Goal: Information Seeking & Learning: Learn about a topic

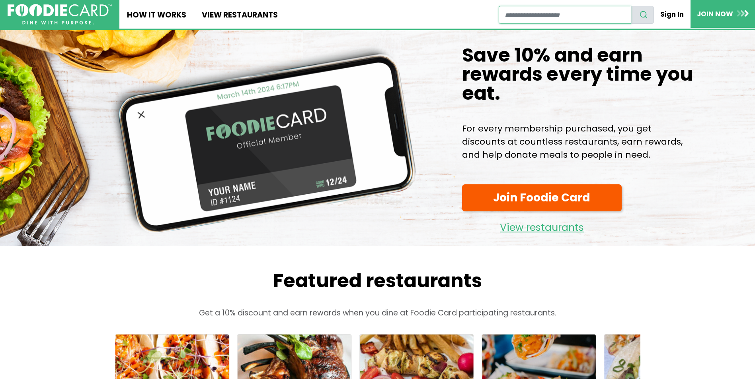
click at [530, 15] on input "restaurant search" at bounding box center [564, 15] width 132 height 18
type input "********"
click at [648, 13] on icon "search" at bounding box center [643, 14] width 9 height 9
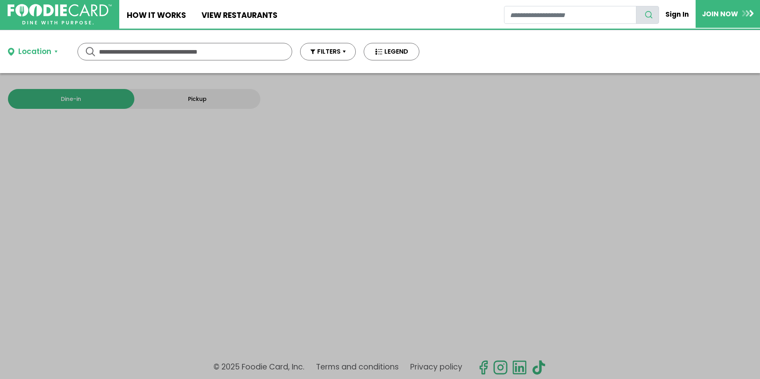
type input "********"
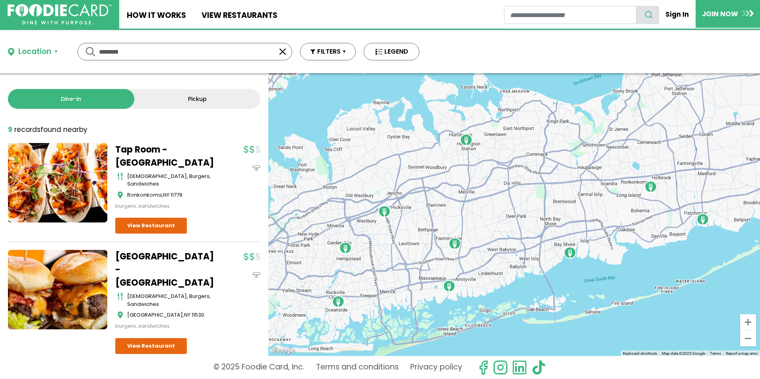
click at [146, 152] on link "Tap Room - Ronkonkoma" at bounding box center [164, 156] width 99 height 26
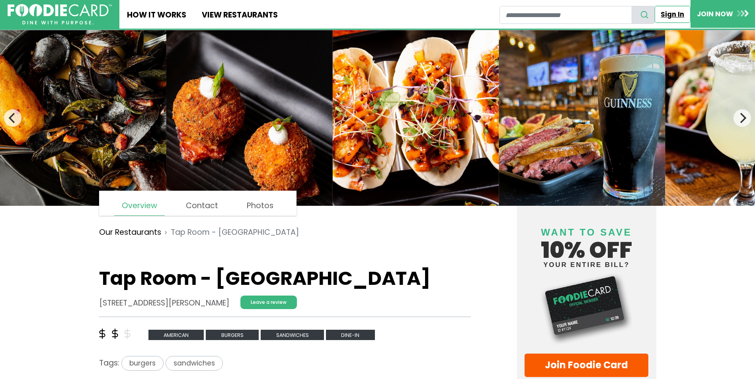
click at [674, 15] on link "Sign In" at bounding box center [672, 14] width 36 height 17
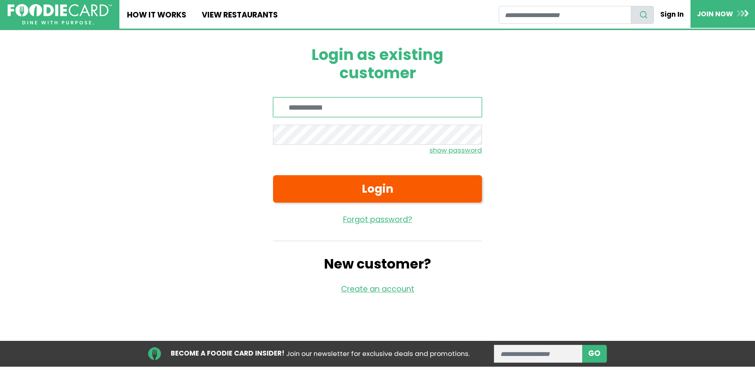
type input "**********"
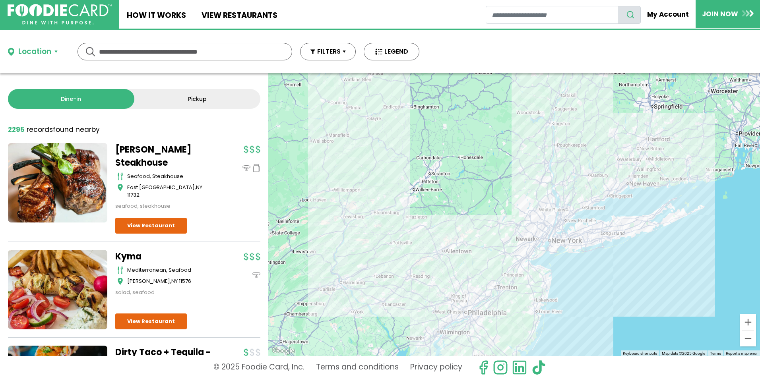
click at [191, 58] on input "text" at bounding box center [185, 51] width 172 height 17
type input "********"
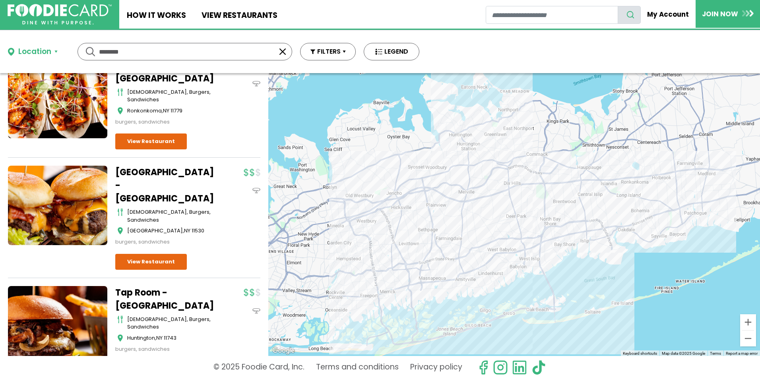
scroll to position [80, 0]
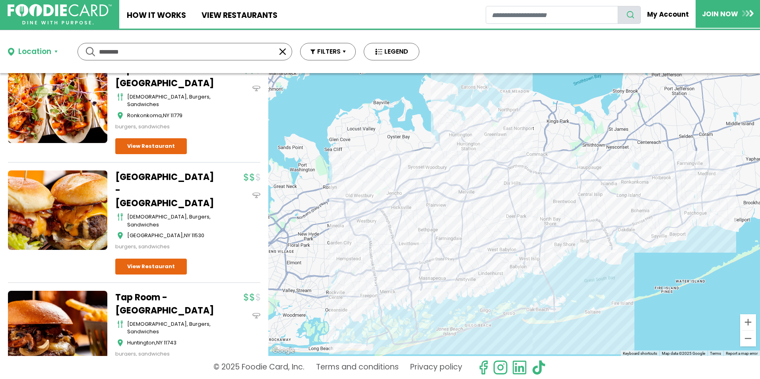
click at [69, 194] on link at bounding box center [57, 211] width 99 height 80
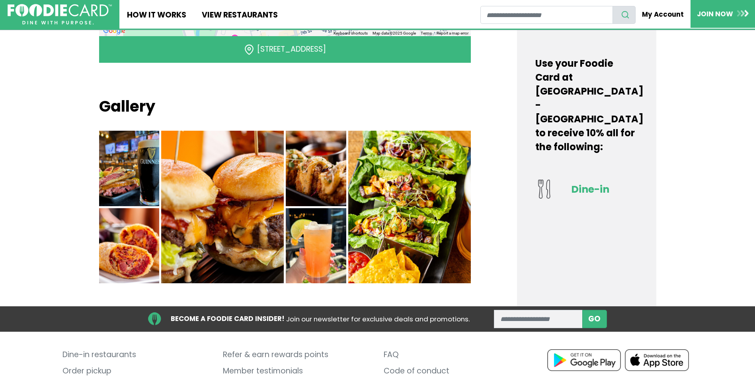
scroll to position [580, 0]
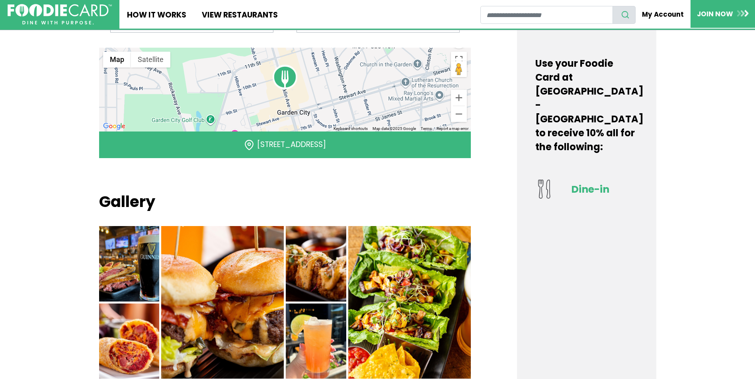
click at [145, 246] on img at bounding box center [129, 264] width 60 height 76
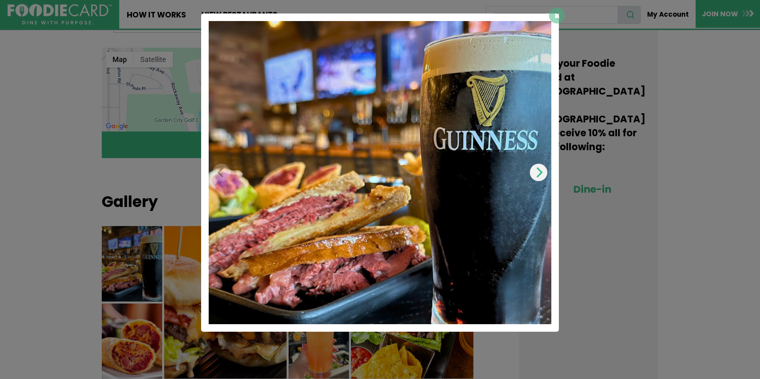
click at [537, 176] on icon "Next" at bounding box center [539, 172] width 10 height 10
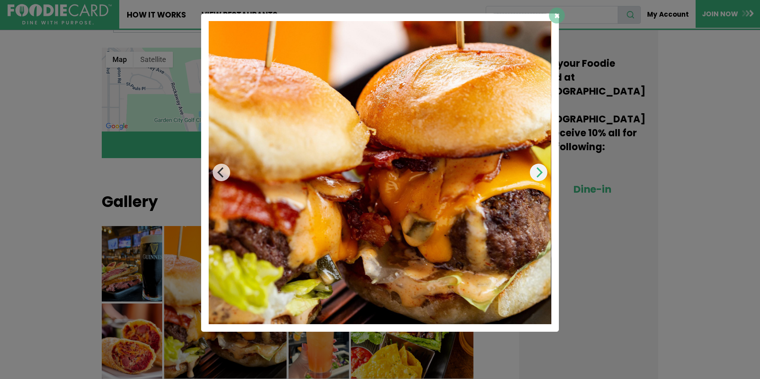
click at [537, 176] on icon "Next" at bounding box center [539, 172] width 10 height 10
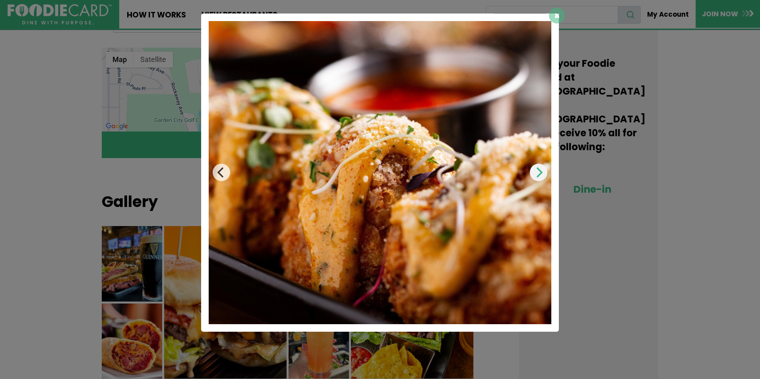
click at [537, 176] on icon "Next" at bounding box center [539, 172] width 10 height 10
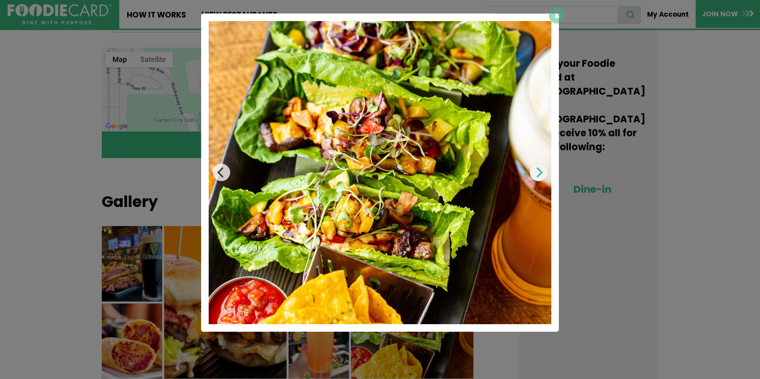
click at [537, 176] on icon "Next" at bounding box center [539, 172] width 10 height 10
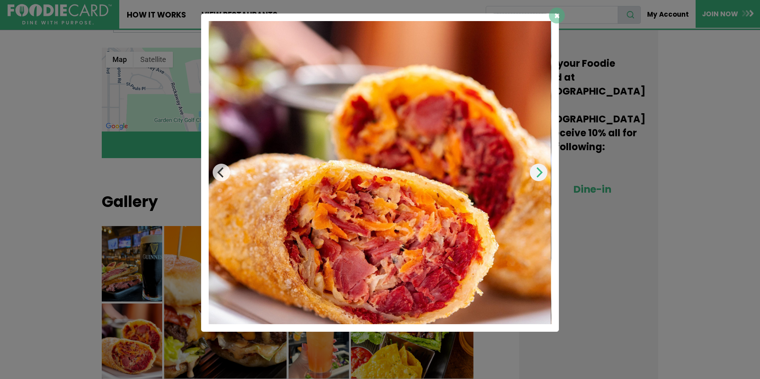
click at [537, 176] on icon "Next" at bounding box center [539, 172] width 10 height 10
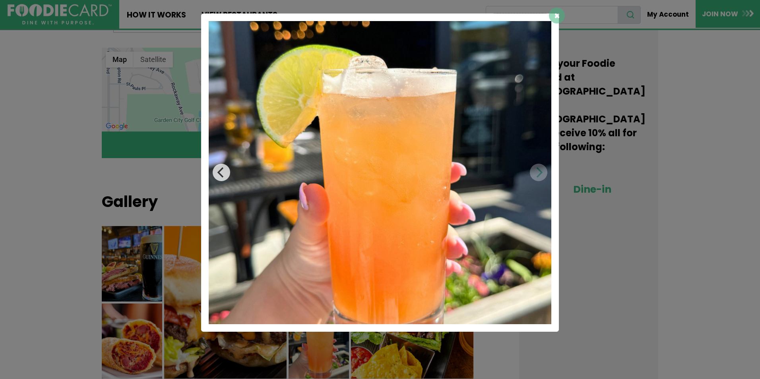
click at [537, 176] on img at bounding box center [380, 172] width 343 height 303
click at [560, 15] on span "×" at bounding box center [557, 15] width 6 height 13
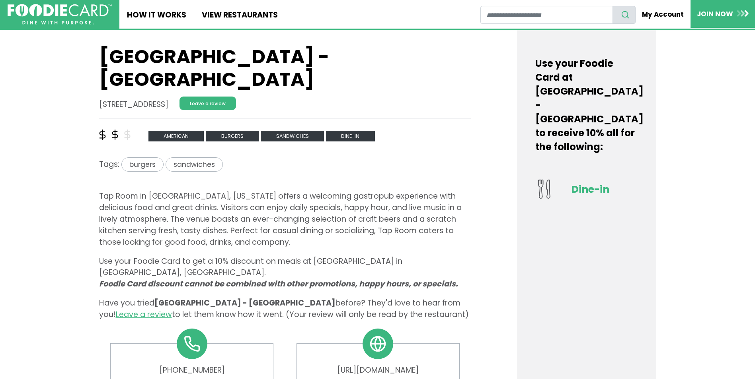
scroll to position [0, 0]
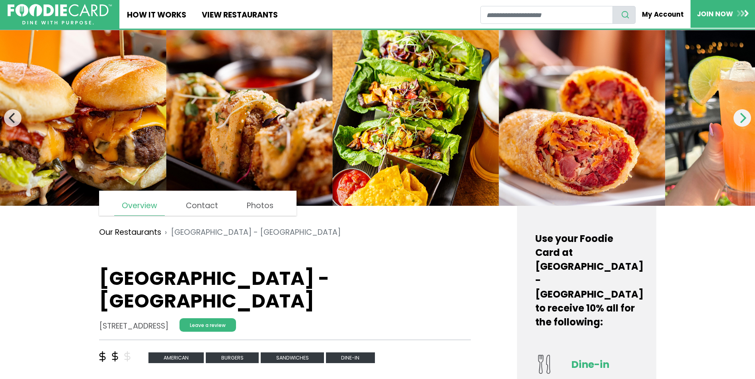
click at [744, 121] on icon "Next" at bounding box center [742, 118] width 10 height 10
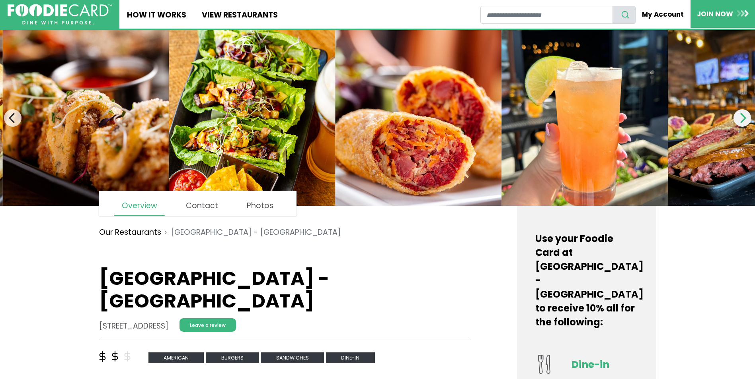
click at [744, 121] on icon "Next" at bounding box center [742, 118] width 10 height 10
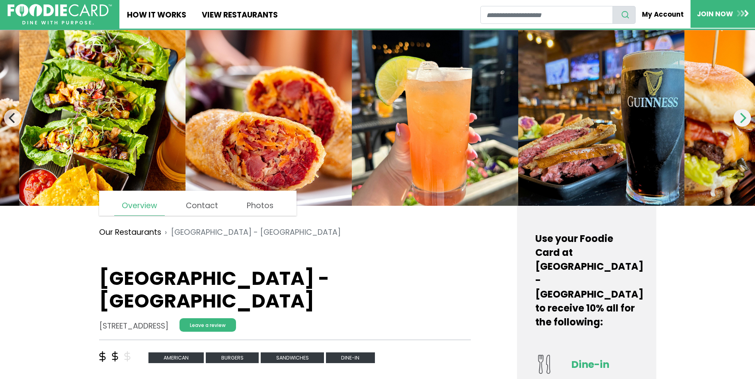
click at [744, 121] on icon "Next" at bounding box center [742, 118] width 10 height 10
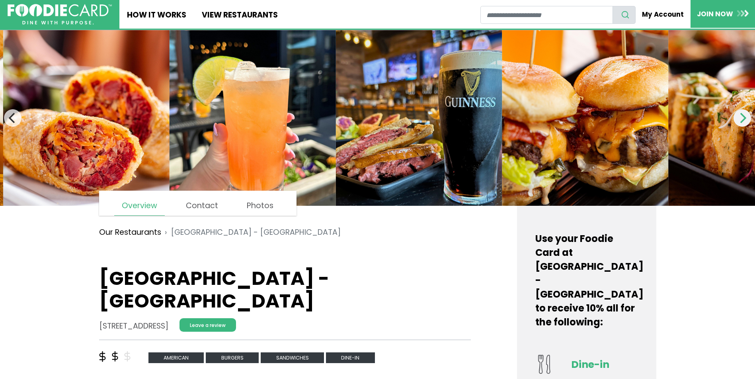
click at [744, 121] on icon "Next" at bounding box center [742, 118] width 10 height 10
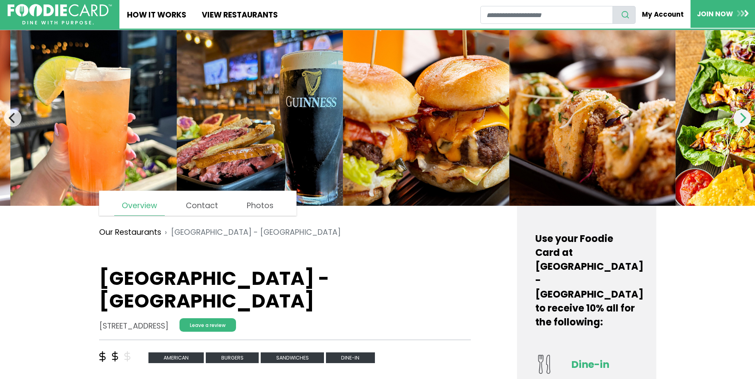
click at [744, 121] on icon "Next" at bounding box center [742, 118] width 10 height 10
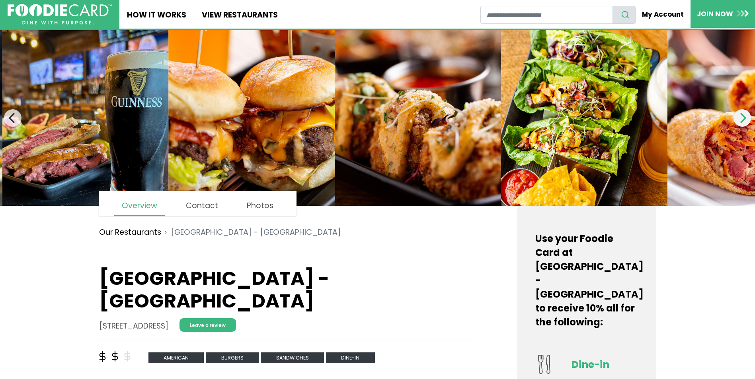
click at [744, 121] on icon "Next" at bounding box center [742, 118] width 10 height 10
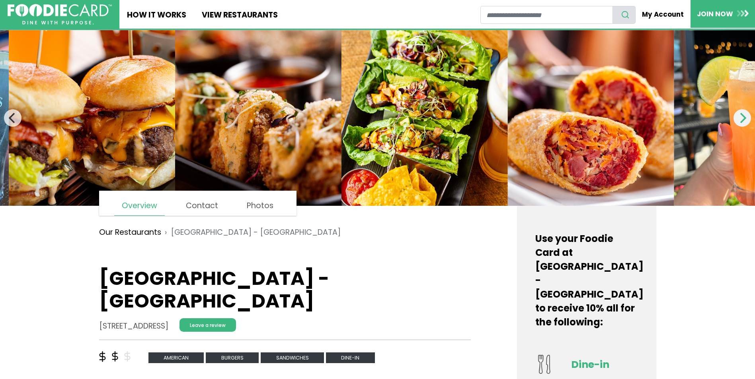
click at [744, 121] on icon "Next" at bounding box center [742, 118] width 10 height 10
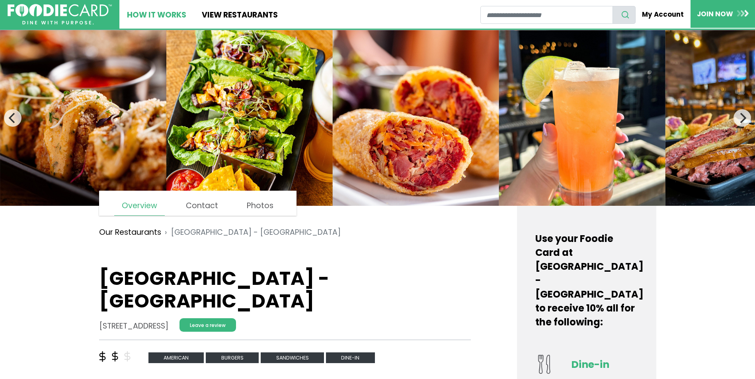
click at [161, 18] on link "How It Works" at bounding box center [156, 14] width 74 height 29
